Goal: Information Seeking & Learning: Learn about a topic

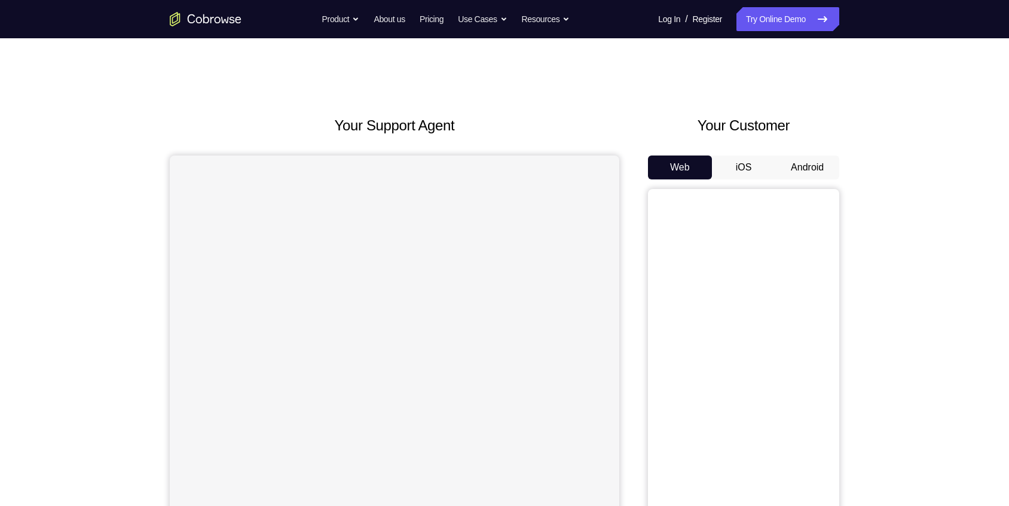
click at [805, 160] on button "Android" at bounding box center [808, 167] width 64 height 24
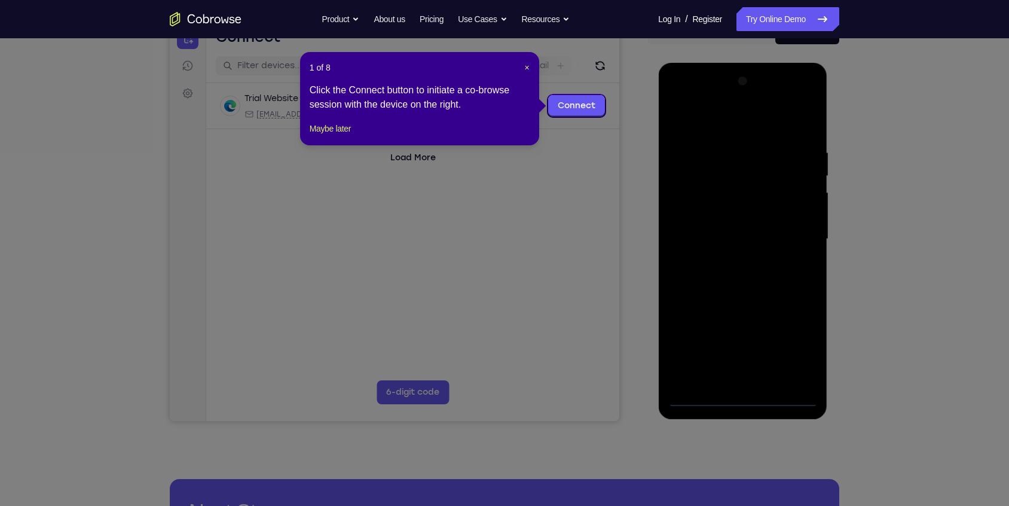
scroll to position [136, 0]
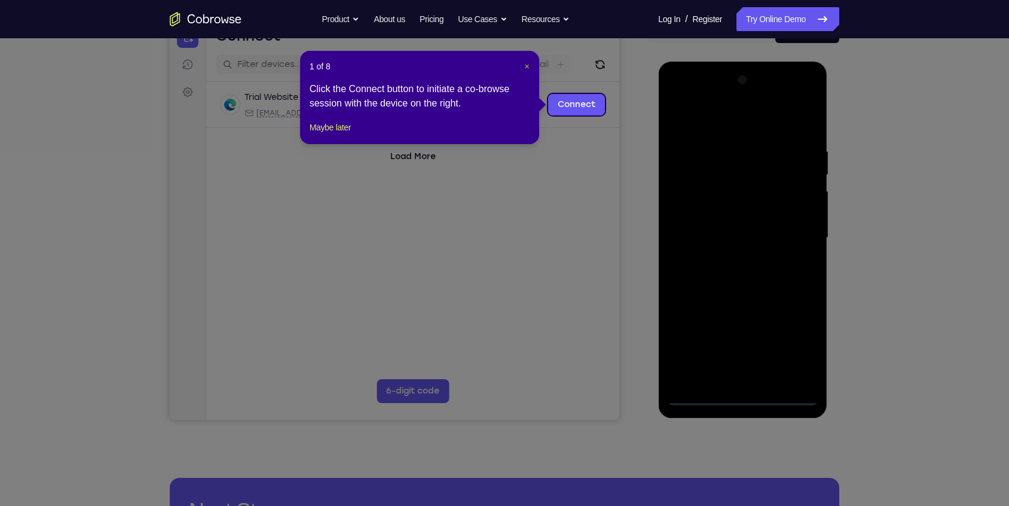
click at [525, 63] on span "×" at bounding box center [527, 67] width 5 height 10
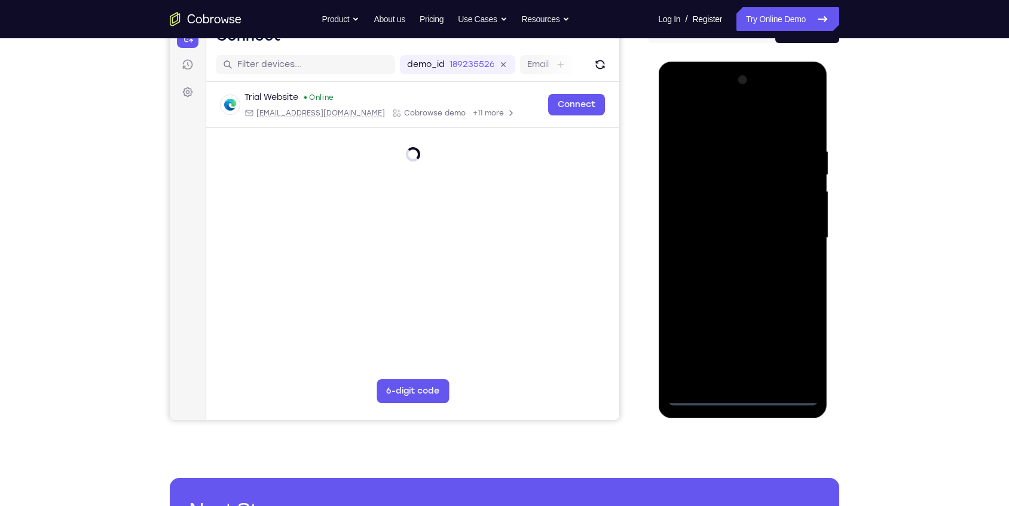
click at [738, 390] on div at bounding box center [742, 238] width 151 height 335
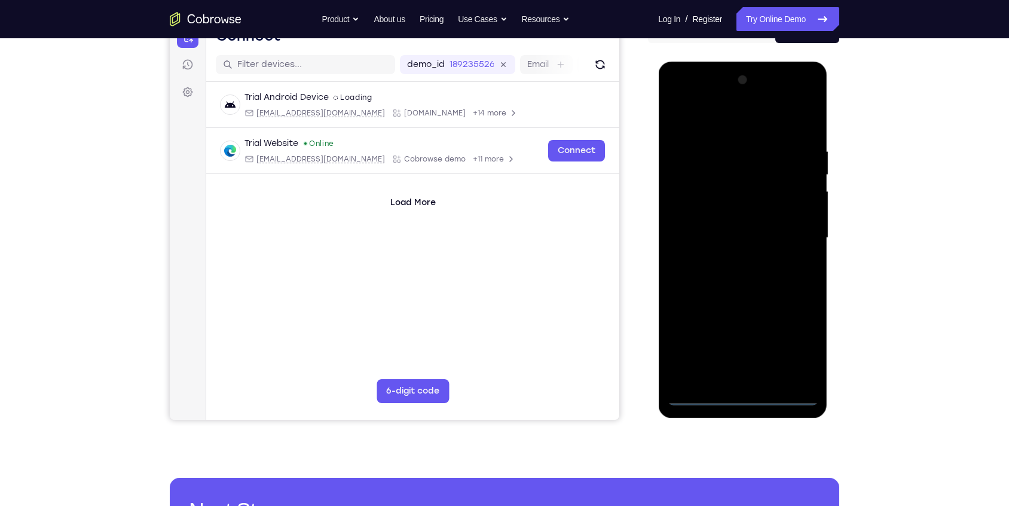
click at [750, 397] on div at bounding box center [742, 238] width 151 height 335
click at [799, 353] on div at bounding box center [742, 238] width 151 height 335
click at [740, 115] on div at bounding box center [742, 238] width 151 height 335
click at [801, 239] on div at bounding box center [742, 238] width 151 height 335
click at [734, 255] on div at bounding box center [742, 238] width 151 height 335
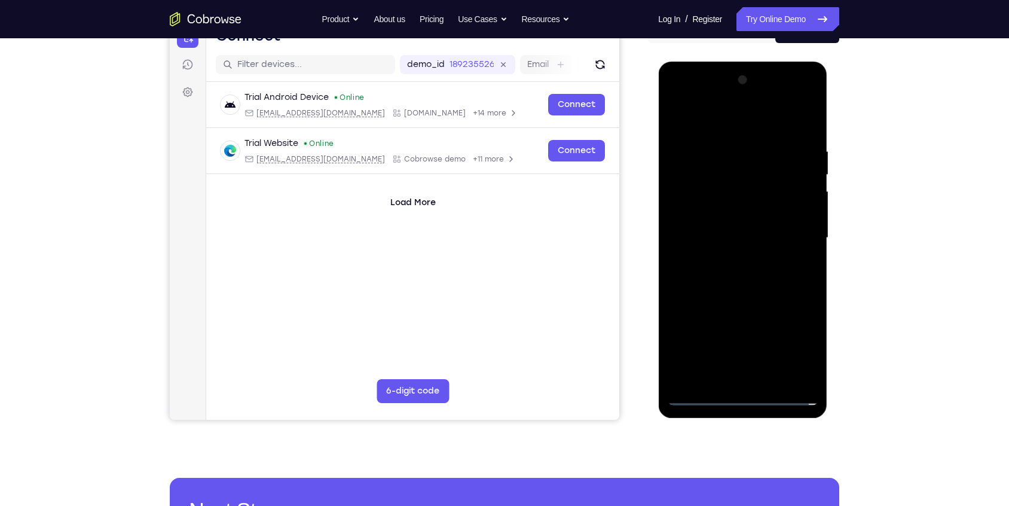
click at [734, 259] on div at bounding box center [742, 238] width 151 height 335
click at [734, 212] on div at bounding box center [742, 238] width 151 height 335
click at [717, 227] on div at bounding box center [742, 238] width 151 height 335
click at [813, 225] on div at bounding box center [742, 238] width 151 height 335
drag, startPoint x: 807, startPoint y: 224, endPoint x: 807, endPoint y: 195, distance: 28.7
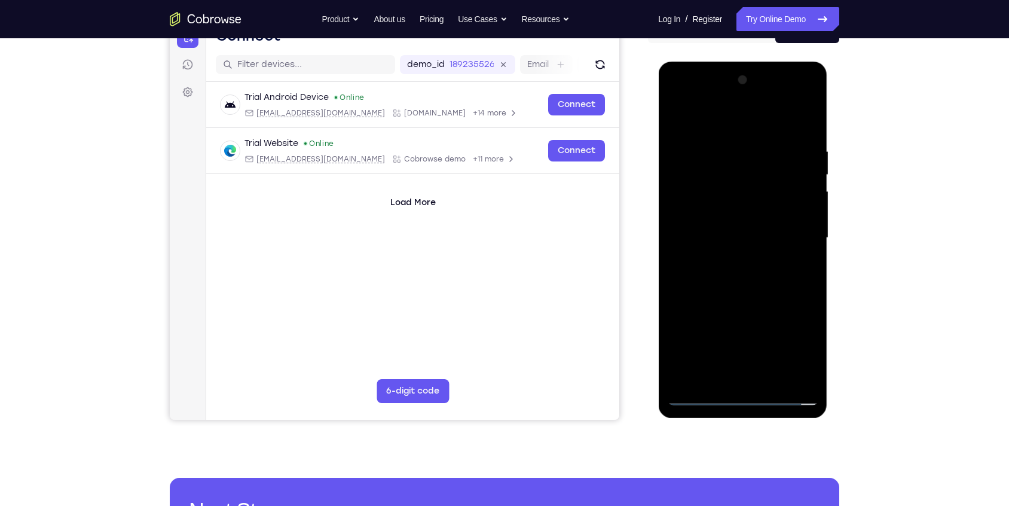
click at [807, 195] on div at bounding box center [742, 238] width 151 height 335
click at [746, 270] on div at bounding box center [742, 238] width 151 height 335
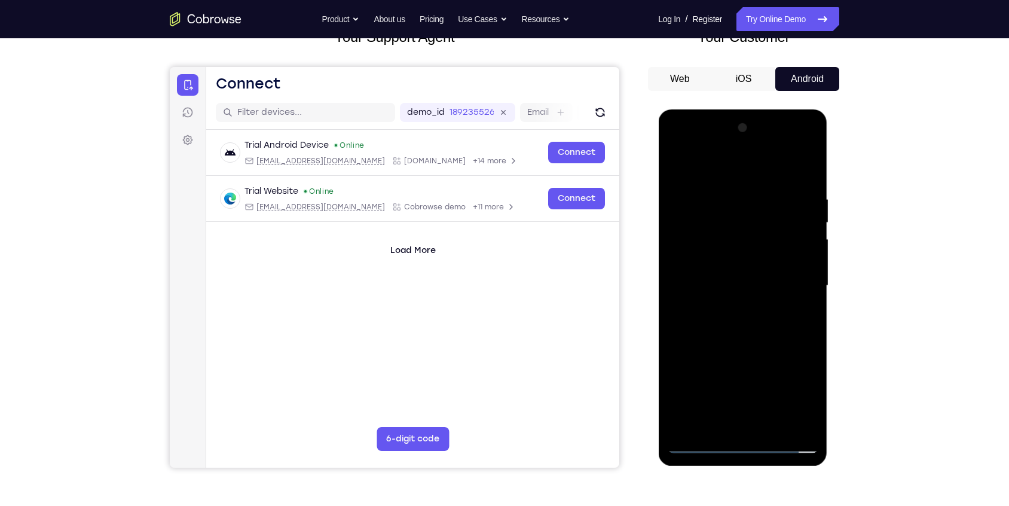
scroll to position [87, 0]
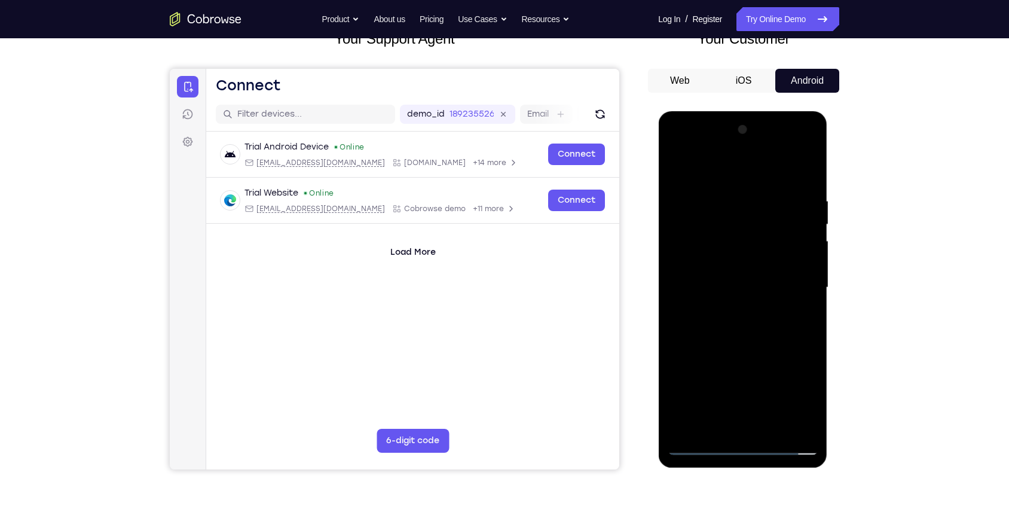
click at [750, 71] on button "iOS" at bounding box center [744, 81] width 64 height 24
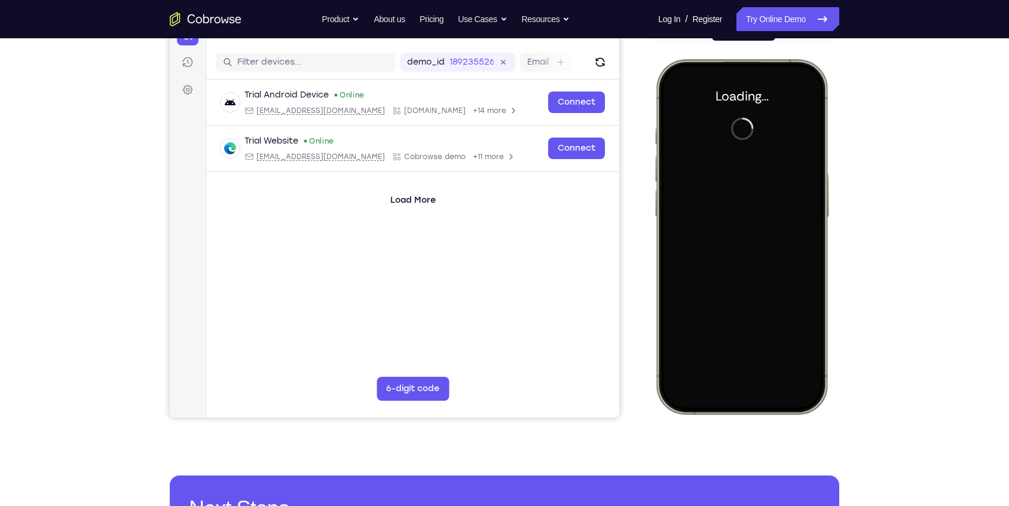
scroll to position [0, 0]
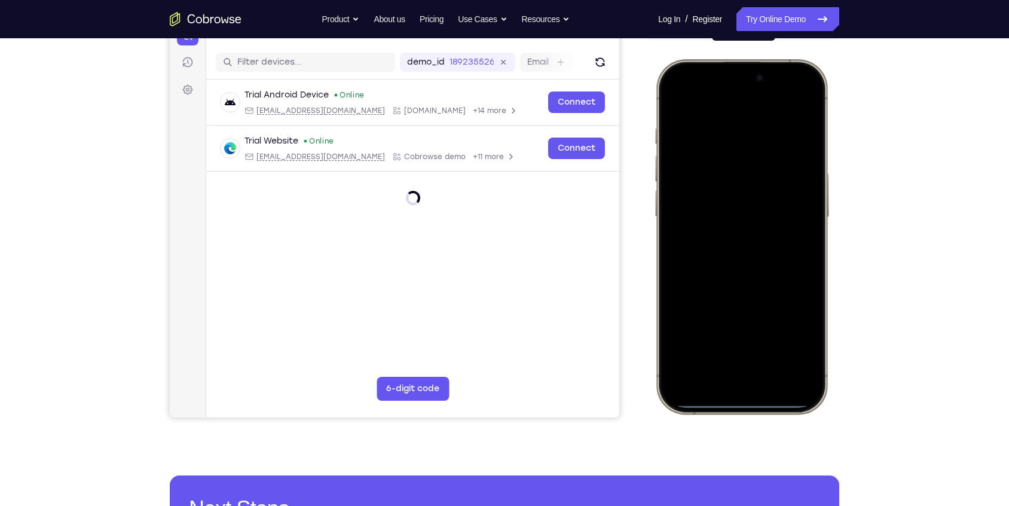
drag, startPoint x: 753, startPoint y: 402, endPoint x: 753, endPoint y: 267, distance: 135.7
click at [753, 267] on div at bounding box center [741, 236] width 157 height 341
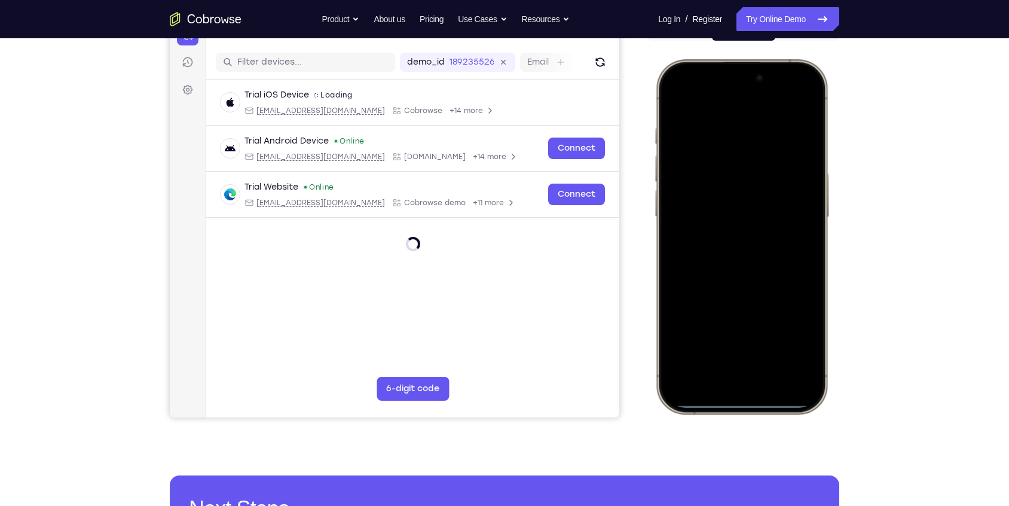
drag, startPoint x: 761, startPoint y: 402, endPoint x: 760, endPoint y: 246, distance: 155.5
click at [760, 246] on div at bounding box center [741, 236] width 157 height 341
drag, startPoint x: 764, startPoint y: 402, endPoint x: 758, endPoint y: 254, distance: 148.4
click at [758, 254] on div at bounding box center [741, 236] width 157 height 341
drag, startPoint x: 743, startPoint y: 96, endPoint x: 767, endPoint y: 315, distance: 220.7
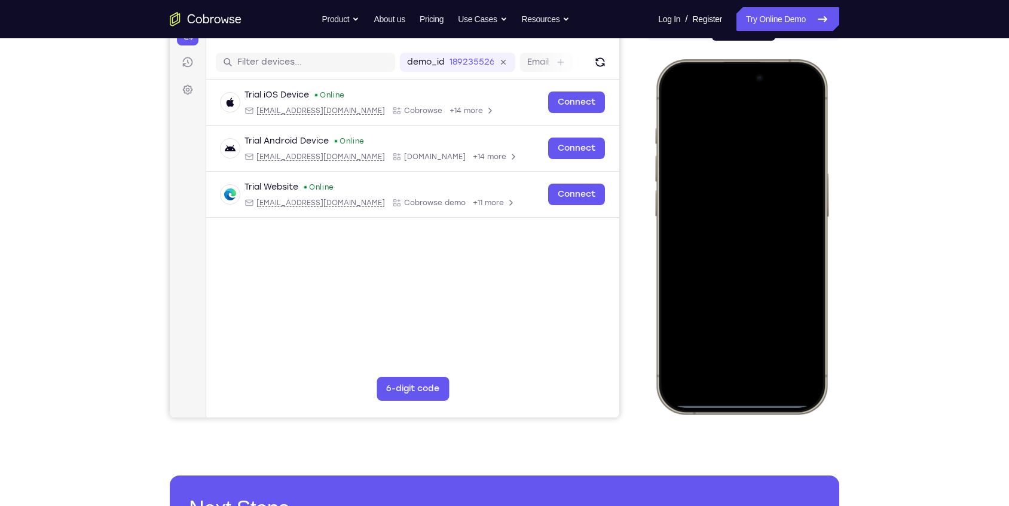
click at [767, 315] on div at bounding box center [741, 236] width 157 height 341
click at [750, 86] on div at bounding box center [741, 236] width 157 height 341
click at [811, 95] on div at bounding box center [741, 236] width 157 height 341
drag, startPoint x: 765, startPoint y: 403, endPoint x: 764, endPoint y: 250, distance: 153.1
click at [764, 250] on div at bounding box center [741, 236] width 157 height 341
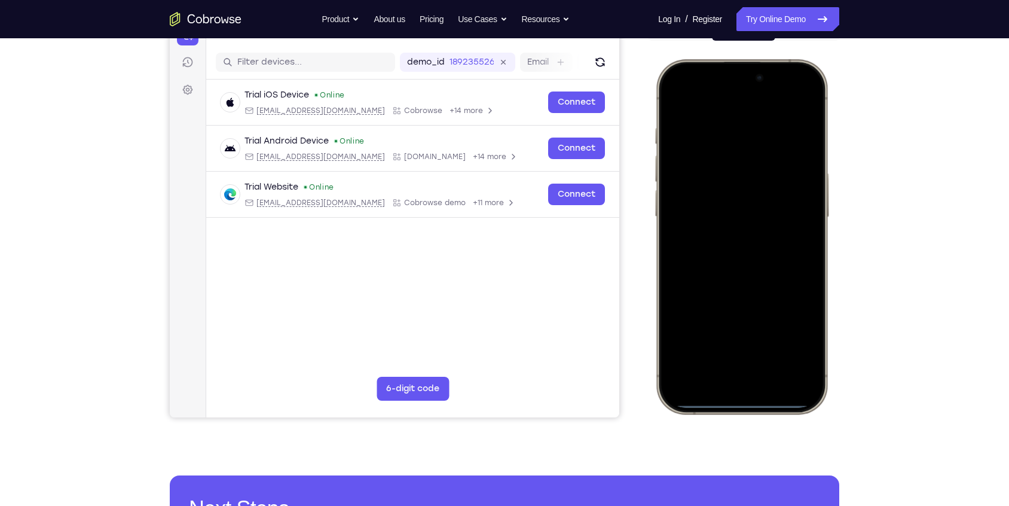
drag, startPoint x: 764, startPoint y: 404, endPoint x: 764, endPoint y: 222, distance: 181.8
click at [764, 222] on div at bounding box center [741, 236] width 157 height 341
click at [744, 405] on div at bounding box center [741, 236] width 157 height 341
click at [744, 404] on div at bounding box center [741, 236] width 157 height 341
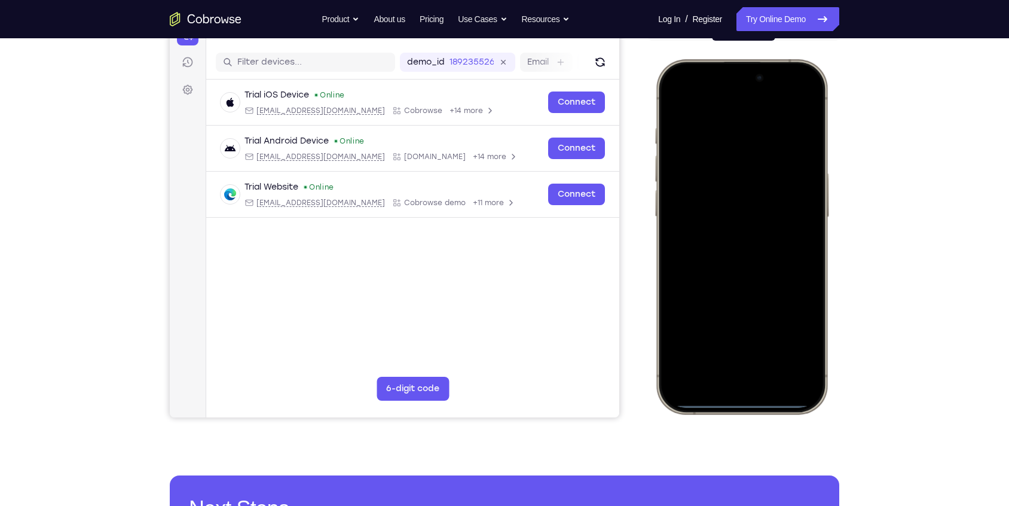
click at [744, 404] on div at bounding box center [741, 236] width 157 height 341
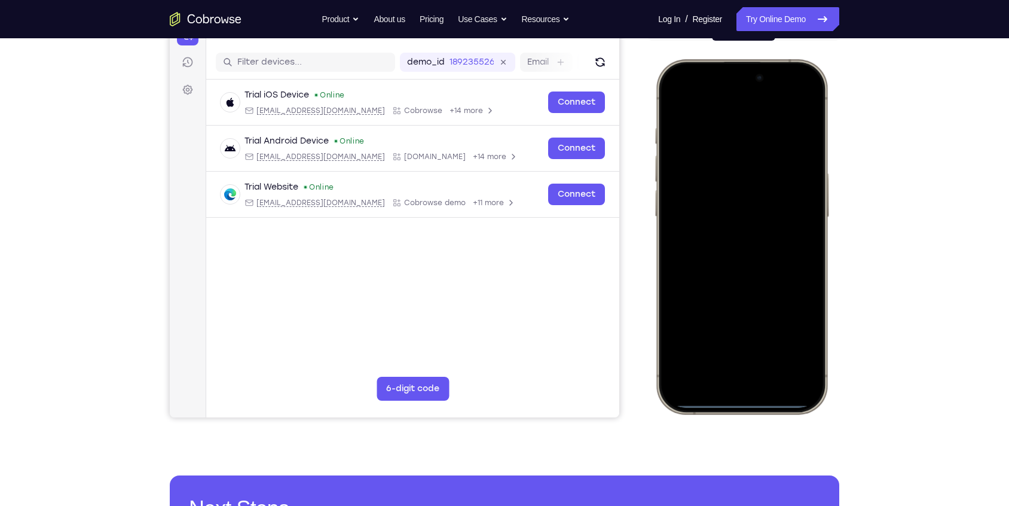
click at [744, 404] on div at bounding box center [741, 236] width 157 height 341
drag, startPoint x: 744, startPoint y: 404, endPoint x: 745, endPoint y: 335, distance: 68.8
click at [745, 335] on div at bounding box center [741, 236] width 157 height 341
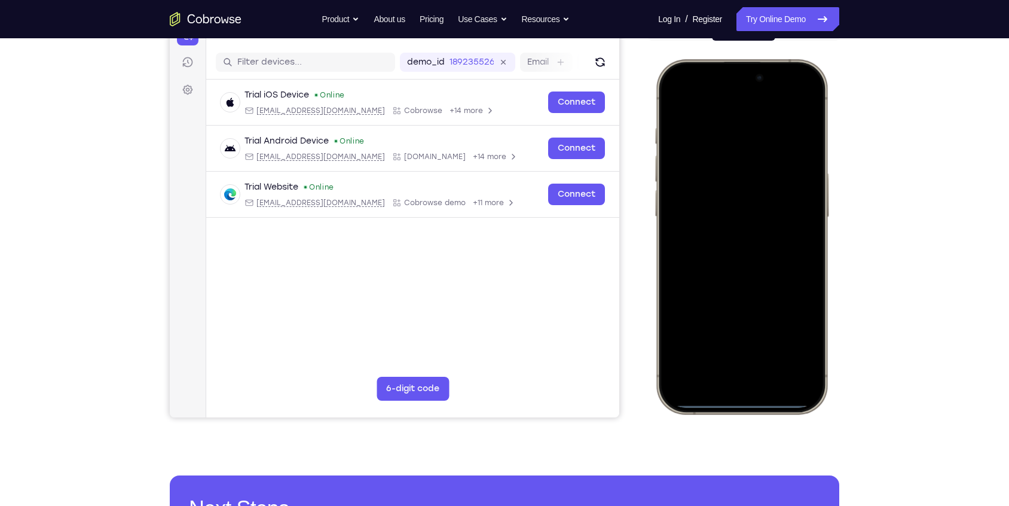
drag, startPoint x: 745, startPoint y: 402, endPoint x: 742, endPoint y: 358, distance: 43.8
click at [742, 358] on div at bounding box center [741, 236] width 157 height 341
drag, startPoint x: 737, startPoint y: 402, endPoint x: 734, endPoint y: 358, distance: 43.8
click at [734, 358] on div at bounding box center [741, 236] width 157 height 341
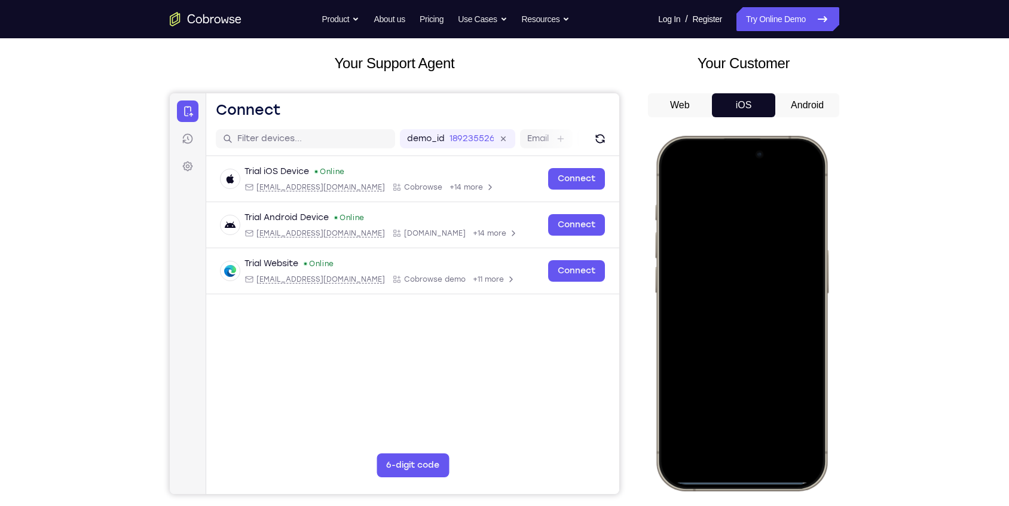
scroll to position [61, 0]
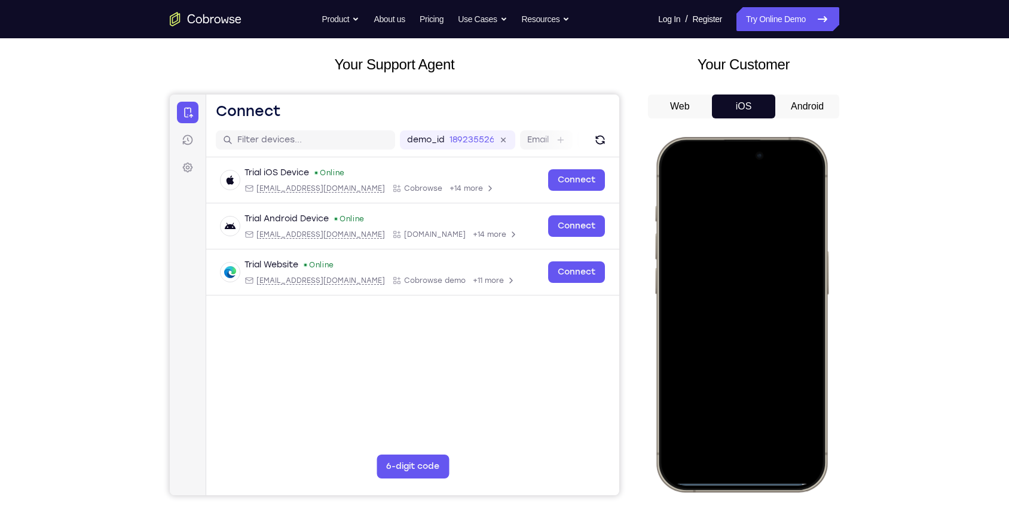
click at [688, 101] on button "Web" at bounding box center [680, 106] width 64 height 24
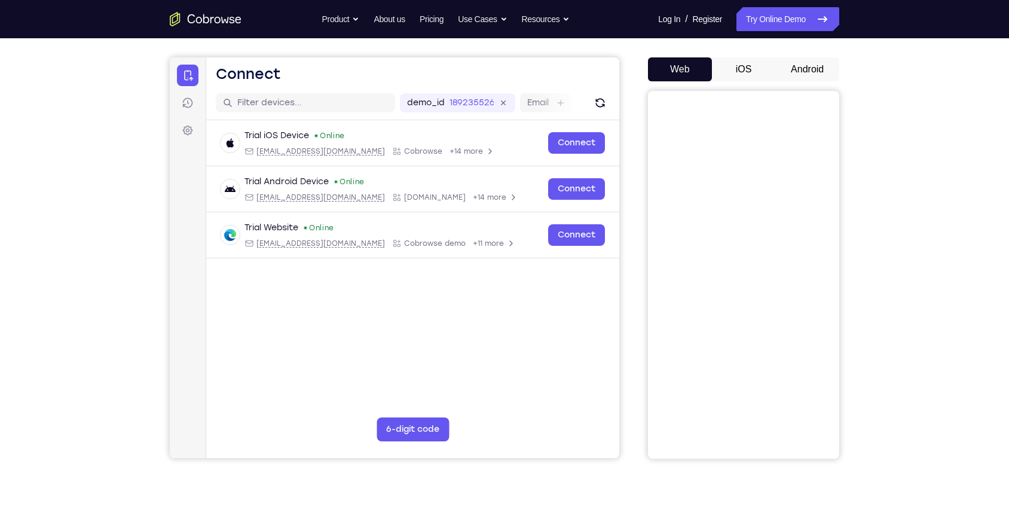
scroll to position [99, 0]
click at [634, 308] on div "Your Support Agent Your Customer Web iOS Android" at bounding box center [505, 237] width 670 height 442
click at [813, 70] on button "Android" at bounding box center [808, 68] width 64 height 24
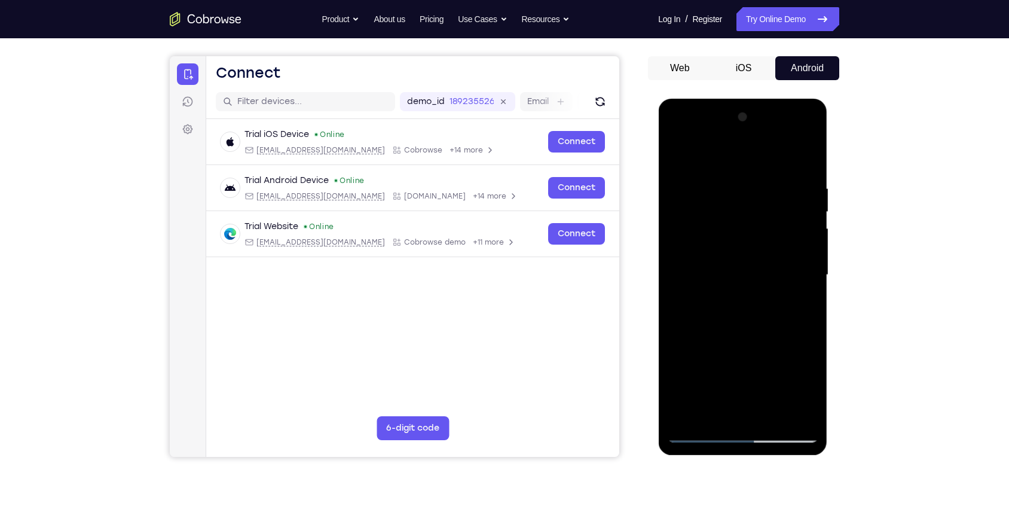
click at [770, 325] on div at bounding box center [742, 275] width 151 height 335
click at [749, 182] on div at bounding box center [742, 275] width 151 height 335
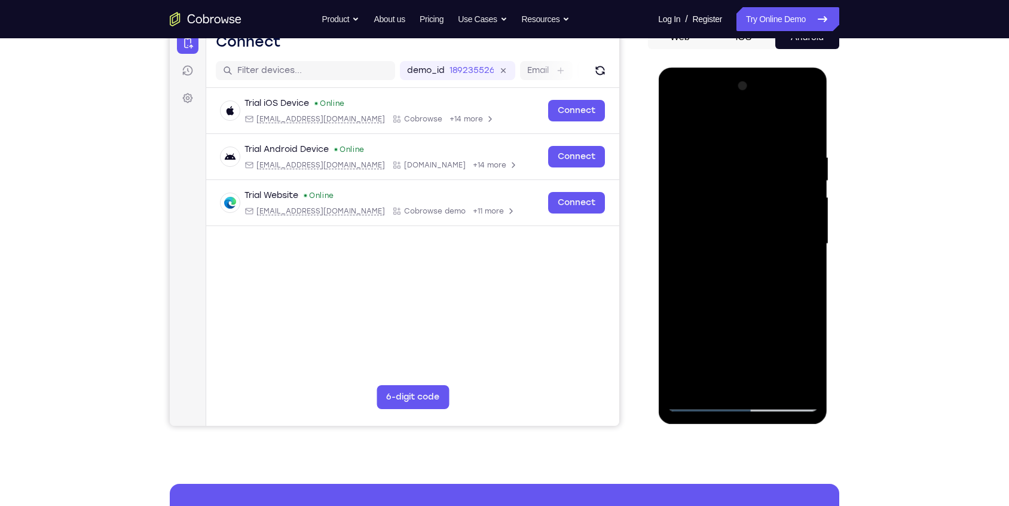
scroll to position [144, 0]
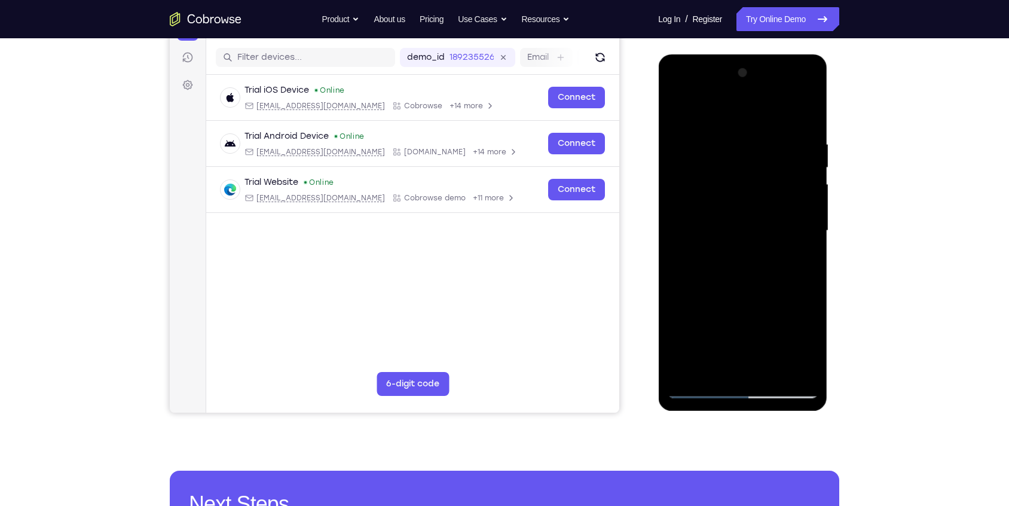
click at [733, 221] on div at bounding box center [742, 230] width 151 height 335
click at [704, 212] on div at bounding box center [742, 230] width 151 height 335
click at [712, 243] on div at bounding box center [742, 230] width 151 height 335
click at [740, 279] on div at bounding box center [742, 230] width 151 height 335
click at [744, 390] on div at bounding box center [742, 230] width 151 height 335
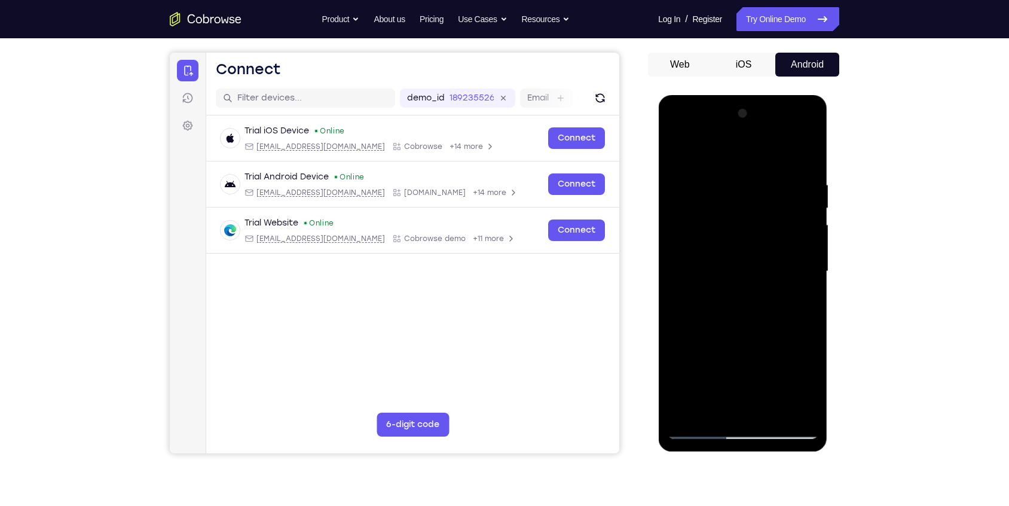
scroll to position [101, 0]
